Goal: Communication & Community: Answer question/provide support

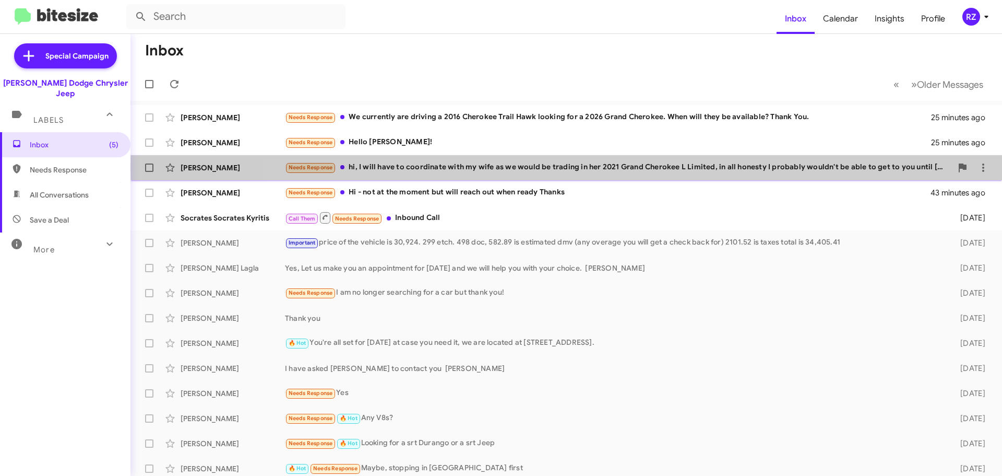
click at [601, 167] on div "Needs Response hi, I will have to coordinate with my wife as we would be tradin…" at bounding box center [618, 167] width 667 height 12
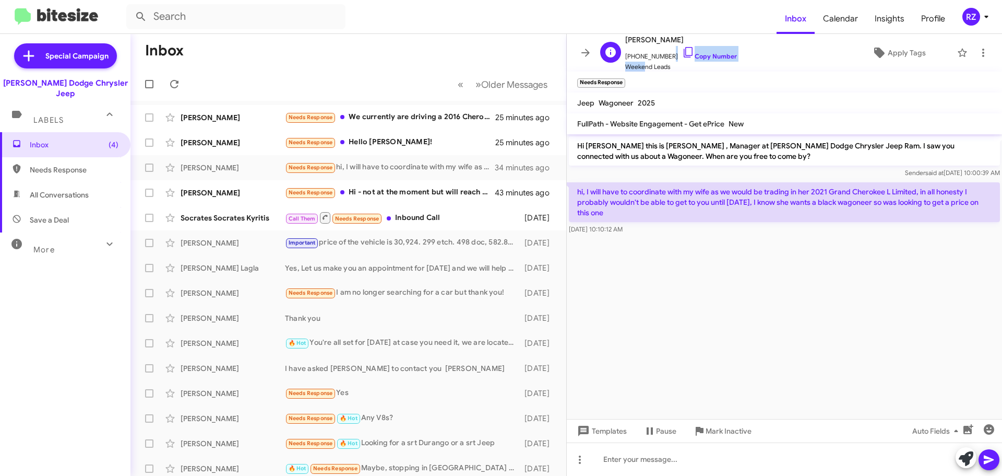
scroll to position [1, 0]
drag, startPoint x: 665, startPoint y: 56, endPoint x: 633, endPoint y: 54, distance: 32.4
click at [633, 54] on span "[PHONE_NUMBER] Copy Number" at bounding box center [681, 53] width 112 height 16
click at [677, 76] on mat-toolbar "Needs Response ×" at bounding box center [784, 82] width 435 height 21
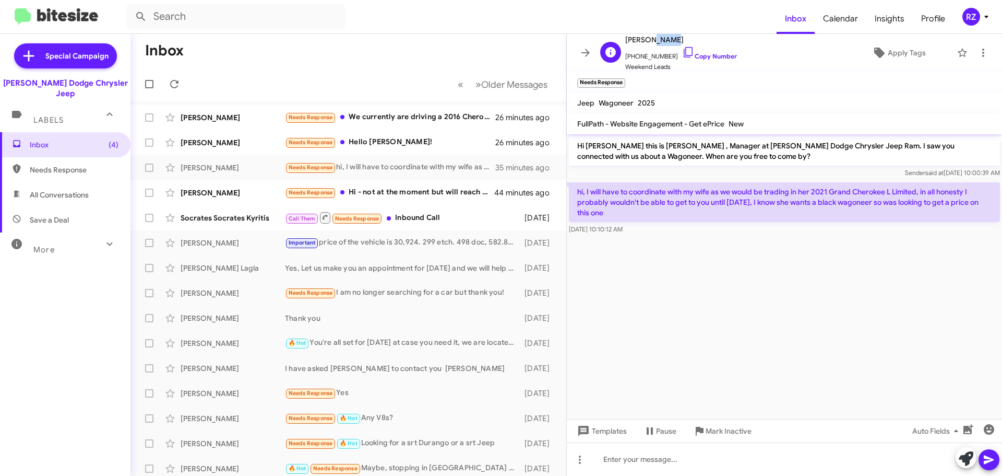
drag, startPoint x: 669, startPoint y: 40, endPoint x: 651, endPoint y: 42, distance: 17.9
click at [651, 42] on span "[PERSON_NAME]" at bounding box center [681, 39] width 112 height 13
copy span "Ceci"
click at [780, 245] on cdk-virtual-scroll-viewport "Hi [PERSON_NAME] this is [PERSON_NAME] , Manager at [PERSON_NAME] Dodge Chrysle…" at bounding box center [784, 276] width 435 height 285
drag, startPoint x: 632, startPoint y: 208, endPoint x: 574, endPoint y: 190, distance: 61.3
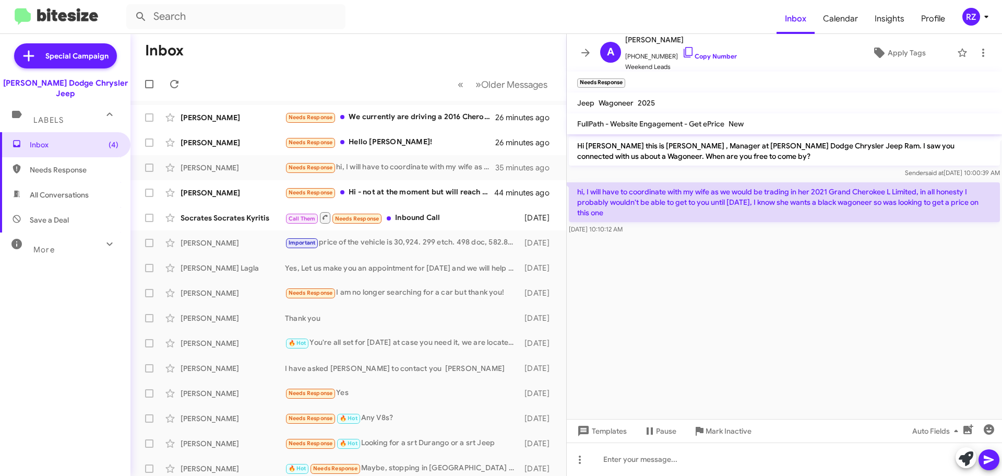
click at [574, 190] on p "hi, I will have to coordinate with my wife as we would be trading in her 2021 G…" at bounding box center [784, 202] width 431 height 40
copy p "hi, I will have to coordinate with my wife as we would be trading in her 2021 G…"
click at [690, 288] on cdk-virtual-scroll-viewport "Hi [PERSON_NAME] this is [PERSON_NAME] , Manager at [PERSON_NAME] Dodge Chrysle…" at bounding box center [784, 276] width 435 height 285
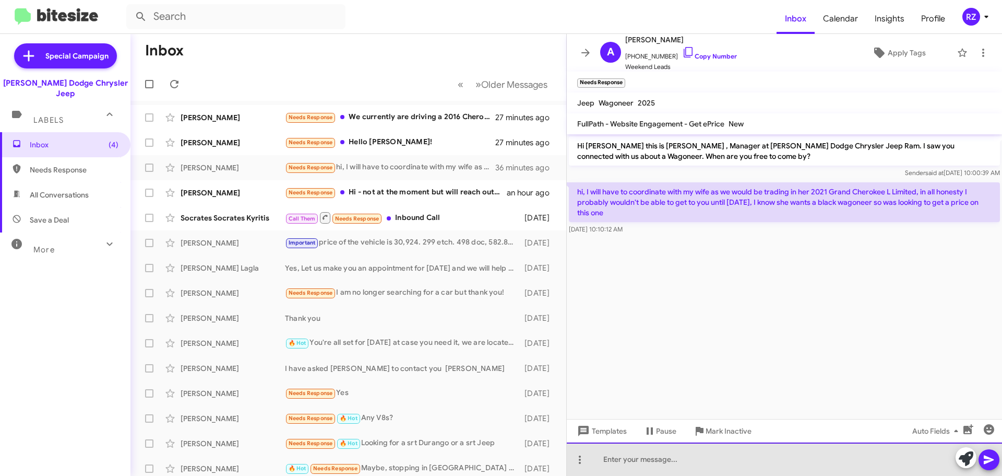
click at [633, 461] on div at bounding box center [784, 458] width 435 height 33
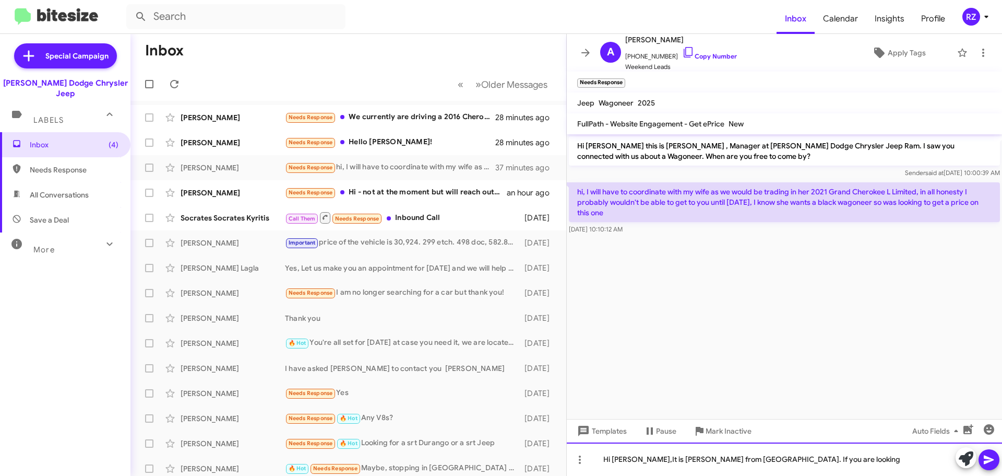
click at [660, 460] on div "Hi [PERSON_NAME],It is [PERSON_NAME] from [GEOGRAPHIC_DATA]. If you are looking" at bounding box center [784, 458] width 435 height 33
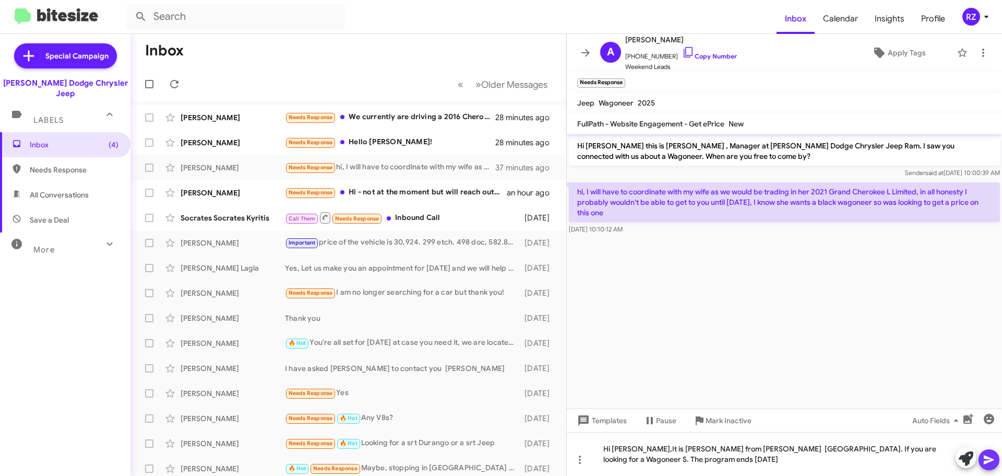
click at [992, 458] on icon at bounding box center [989, 459] width 13 height 13
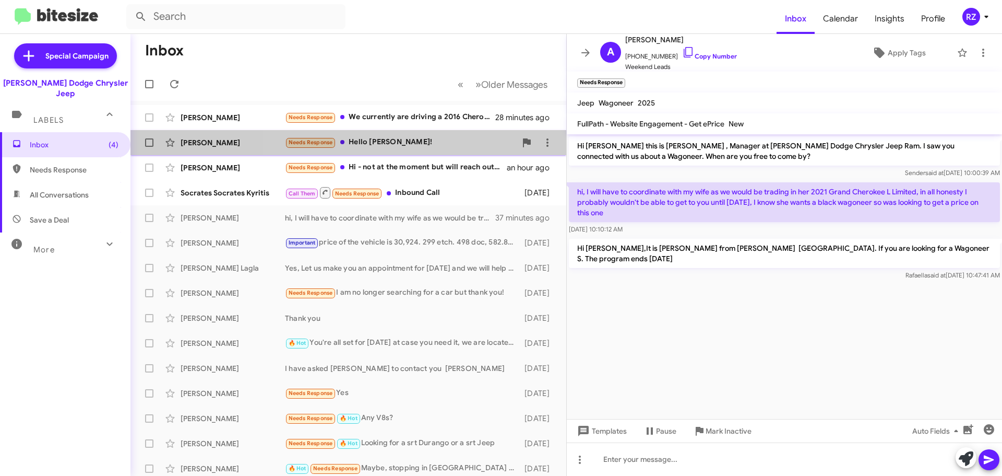
click at [424, 139] on div "Needs Response Hello [PERSON_NAME]!" at bounding box center [400, 142] width 231 height 12
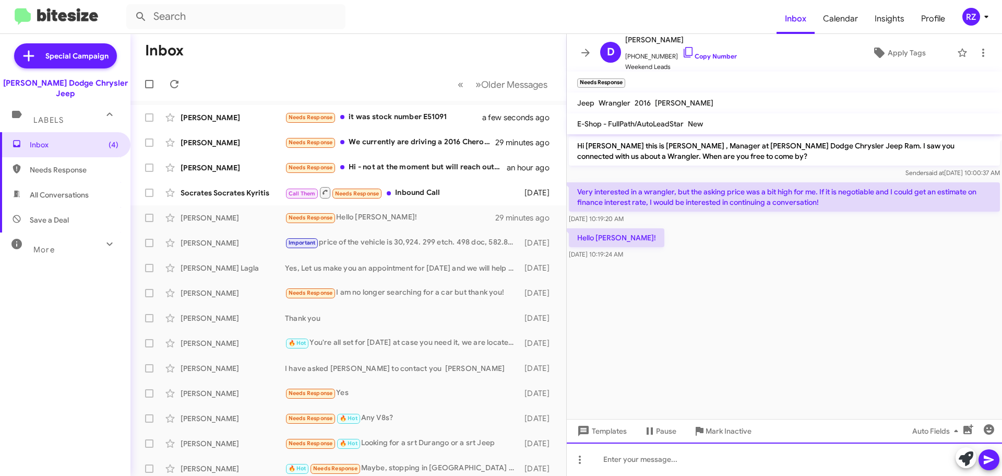
click at [611, 456] on div at bounding box center [784, 458] width 435 height 33
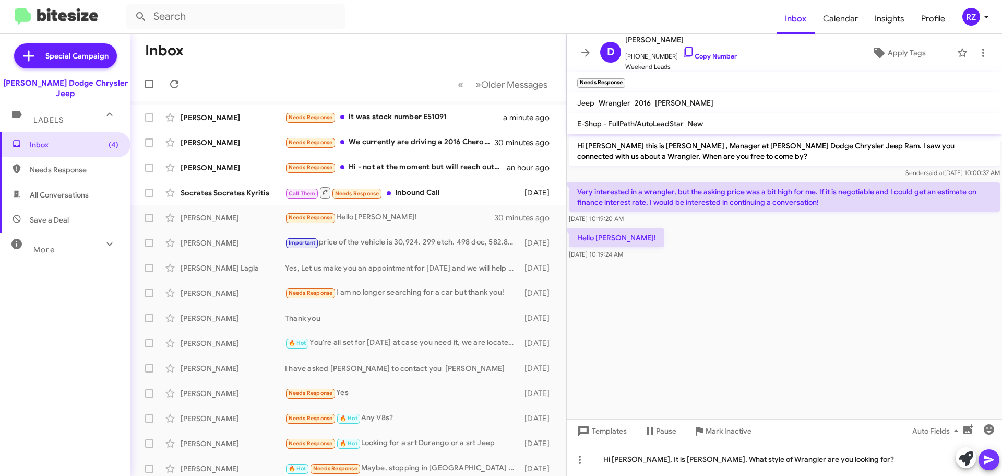
click at [988, 458] on icon at bounding box center [989, 459] width 13 height 13
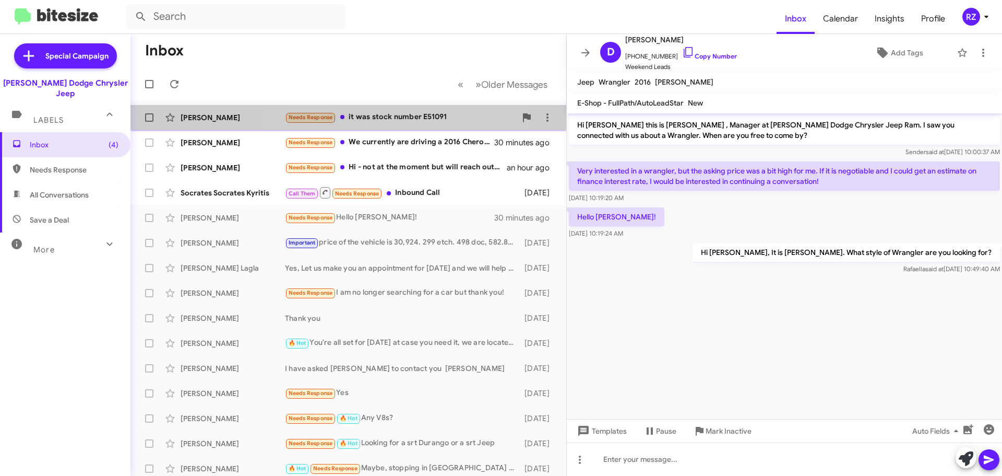
click at [403, 119] on div "Needs Response it was stock number E51091" at bounding box center [400, 117] width 231 height 12
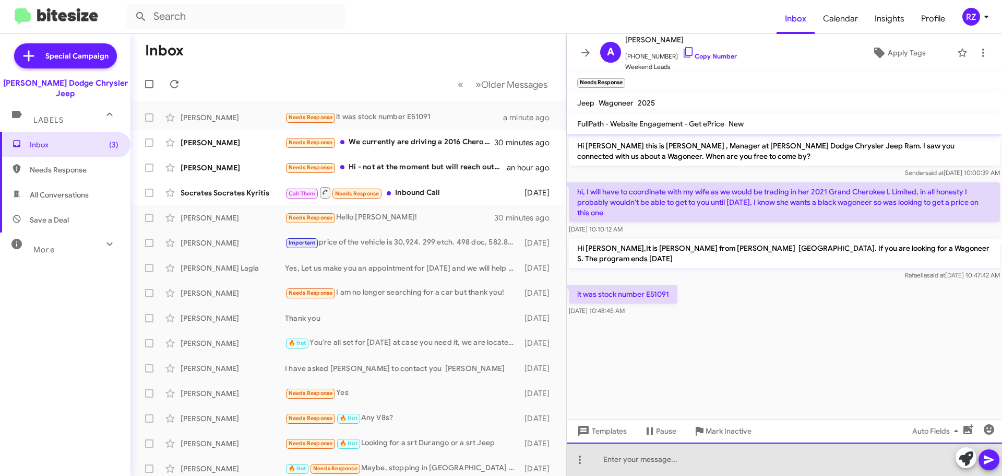
click at [619, 459] on div at bounding box center [784, 458] width 435 height 33
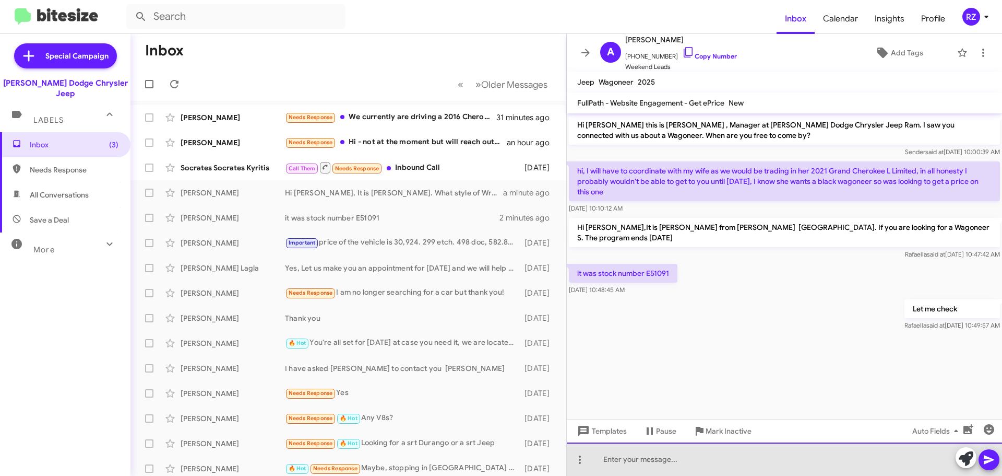
click at [632, 457] on div at bounding box center [784, 458] width 435 height 33
click at [652, 459] on div "It is still in stocvk . Pleazse let me know when you want to cme in and I will …" at bounding box center [784, 458] width 435 height 33
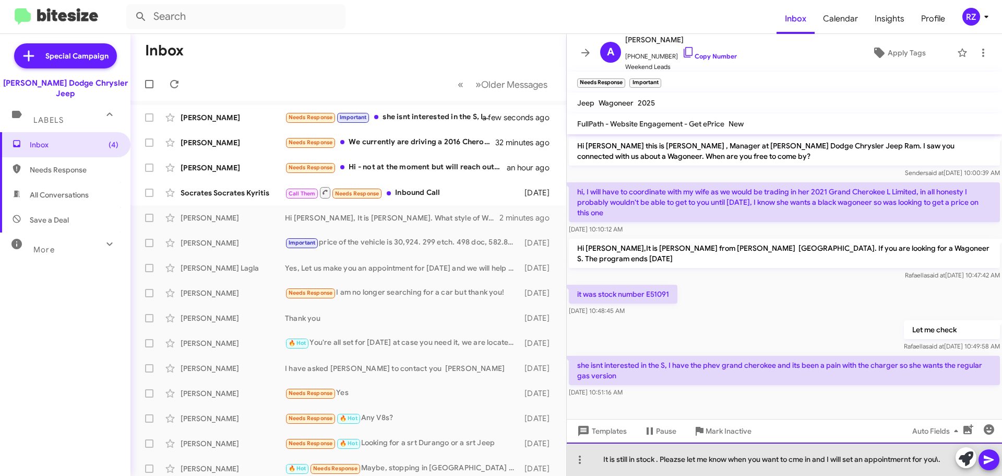
click at [676, 460] on div "It is still in stock . Pleazse let me know when you want to cme in and I will s…" at bounding box center [784, 458] width 435 height 33
click at [790, 459] on div "It is still in stock . Please let me know when you want to cme in and I will se…" at bounding box center [784, 458] width 435 height 33
click at [908, 460] on div "It is still in stock . Please let me know when you want to come in and I will s…" at bounding box center [784, 458] width 435 height 33
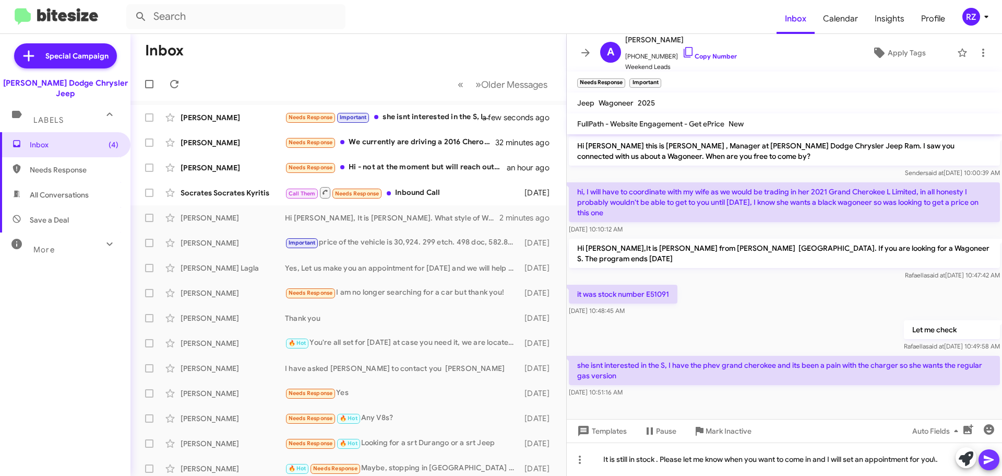
click at [989, 458] on icon at bounding box center [989, 459] width 10 height 9
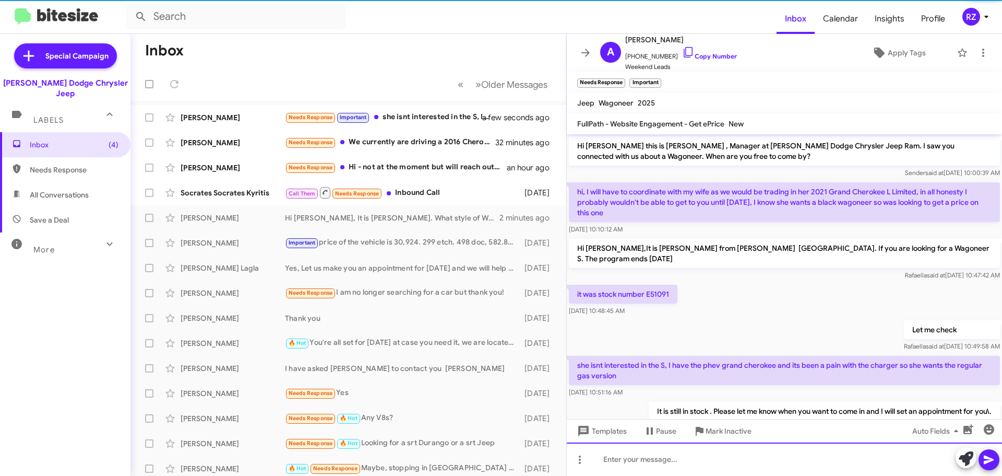
scroll to position [24, 0]
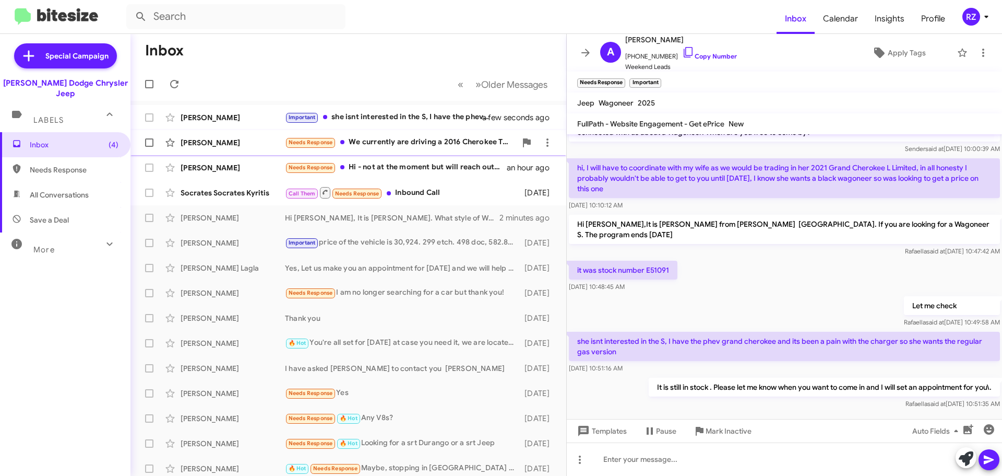
click at [259, 144] on div "[PERSON_NAME]" at bounding box center [233, 142] width 104 height 10
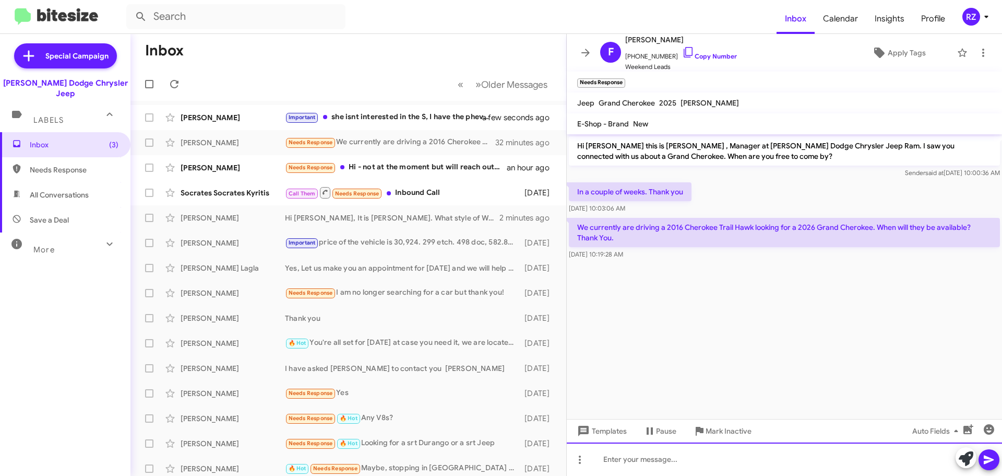
click at [613, 453] on div at bounding box center [784, 458] width 435 height 33
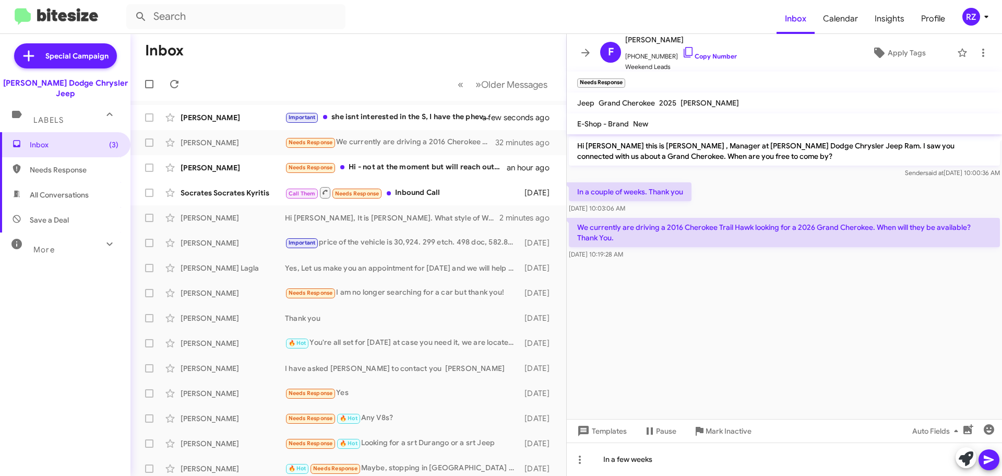
click at [991, 453] on icon at bounding box center [989, 459] width 13 height 13
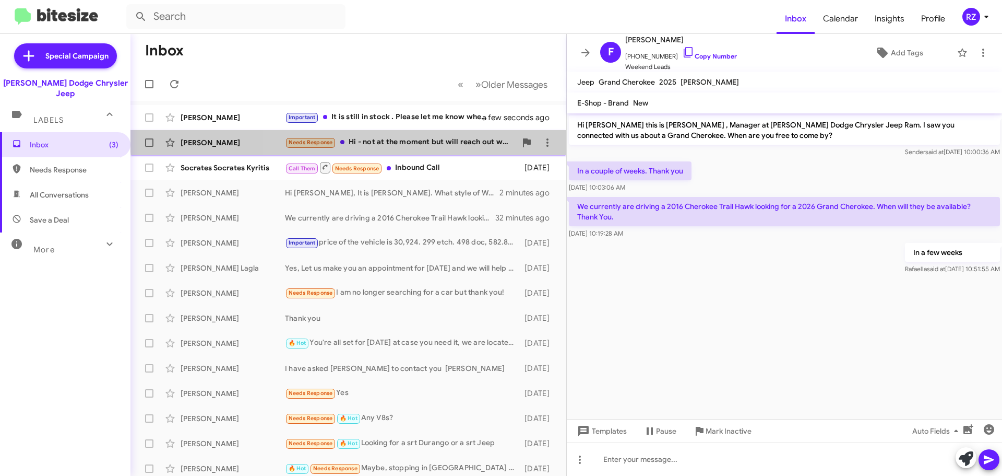
click at [415, 135] on div "[PERSON_NAME] Needs Response Hi - not at the moment but will reach out when rea…" at bounding box center [348, 142] width 419 height 21
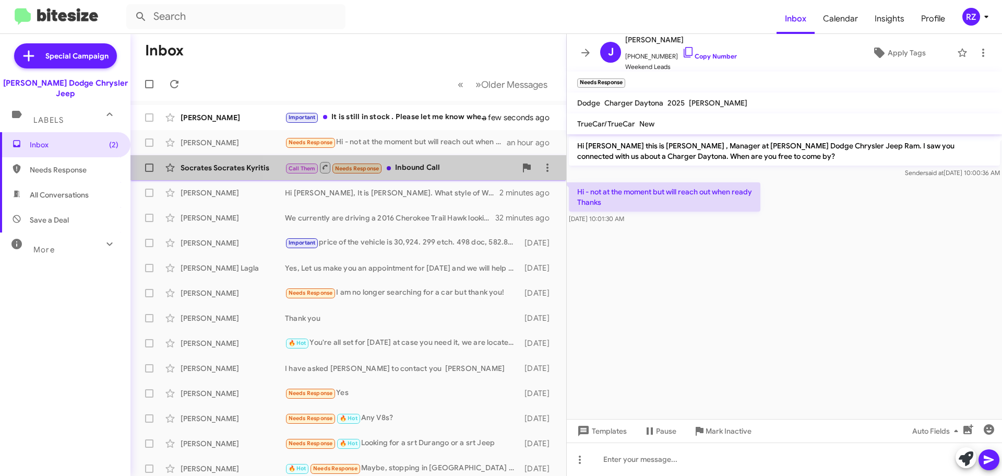
click at [456, 169] on div "Call Them Needs Response Inbound Call" at bounding box center [400, 167] width 231 height 13
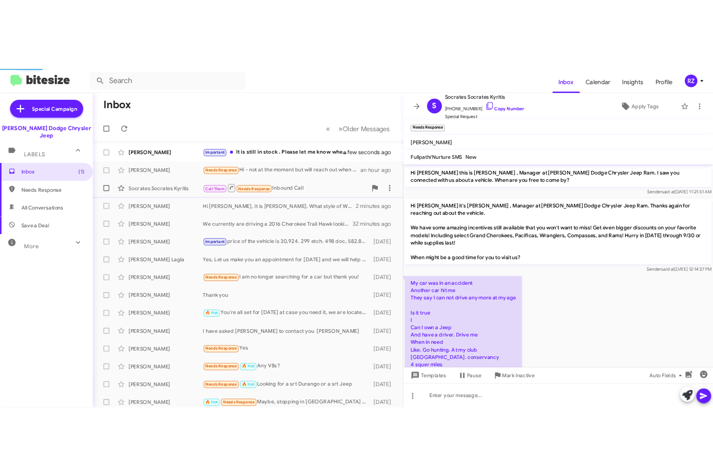
scroll to position [241, 0]
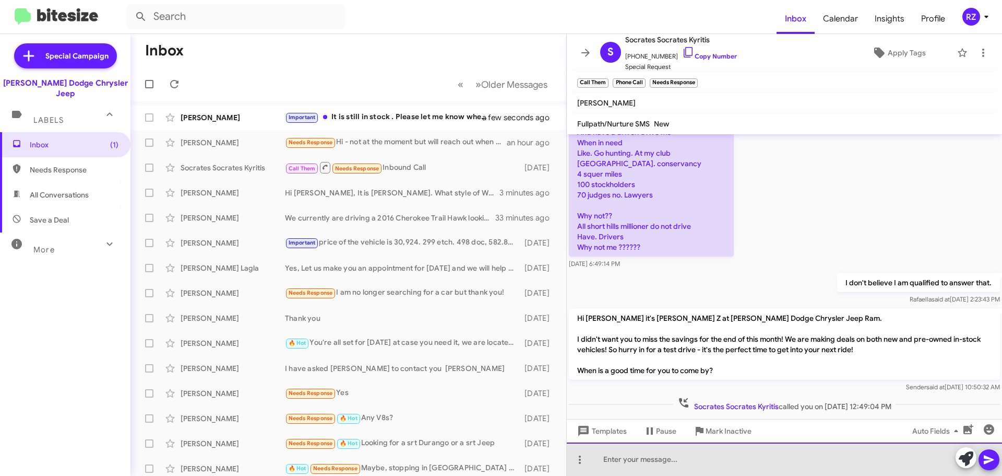
drag, startPoint x: 660, startPoint y: 456, endPoint x: 656, endPoint y: 469, distance: 14.4
click at [660, 456] on div at bounding box center [784, 458] width 435 height 33
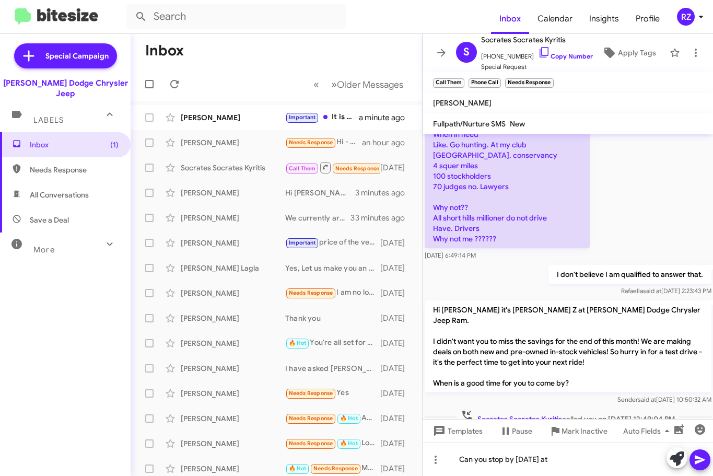
scroll to position [273, 0]
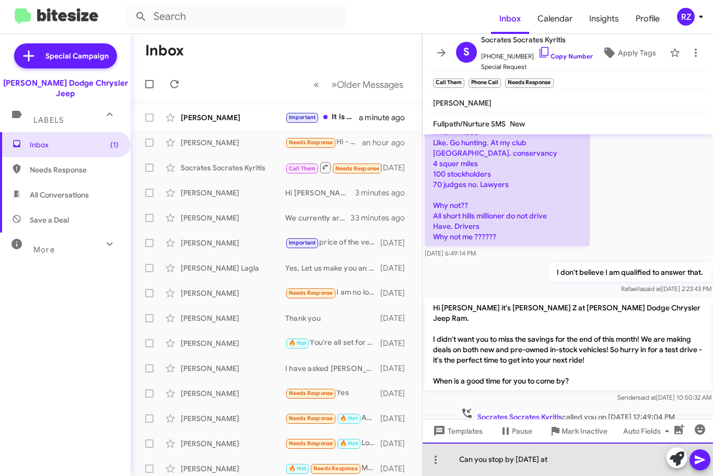
click at [561, 455] on div "Can you stop by [DATE] at" at bounding box center [567, 458] width 291 height 33
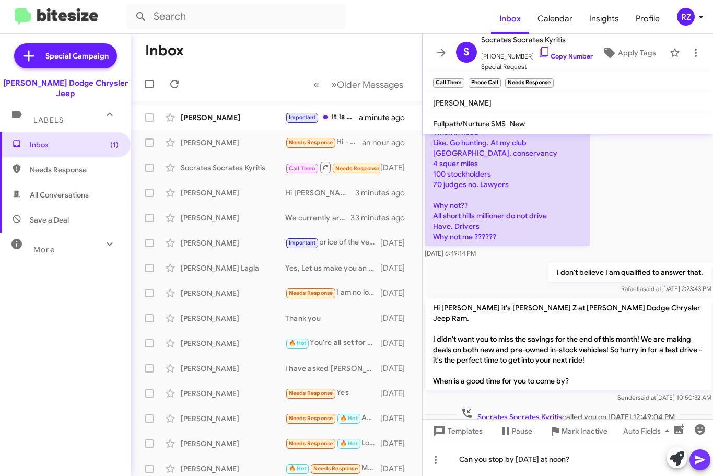
click at [704, 458] on icon at bounding box center [699, 459] width 13 height 13
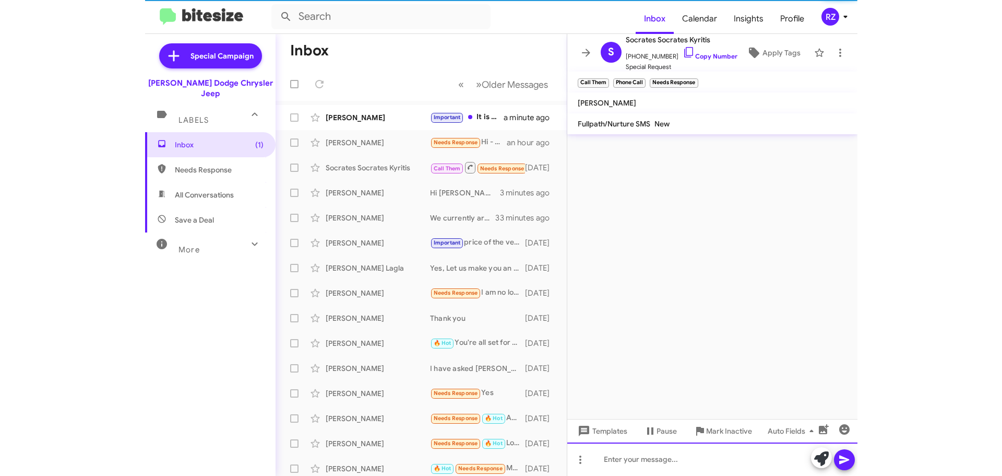
scroll to position [0, 0]
